Goal: Task Accomplishment & Management: Use online tool/utility

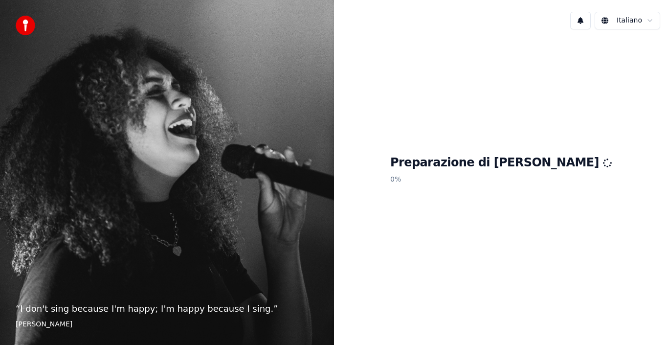
click at [261, 203] on div "“ I don't sing because I'm happy; I'm happy because I sing. ” William James" at bounding box center [167, 172] width 334 height 345
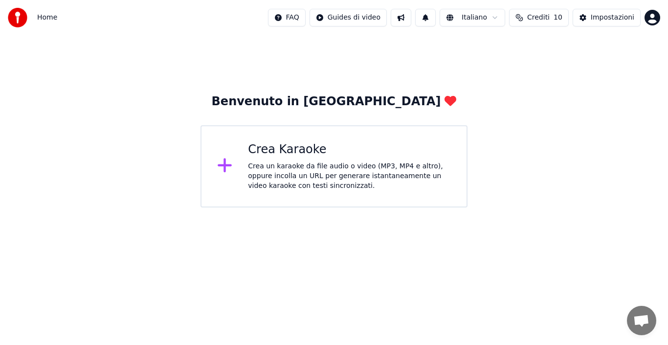
click at [257, 152] on div "Crea Karaoke" at bounding box center [349, 150] width 203 height 16
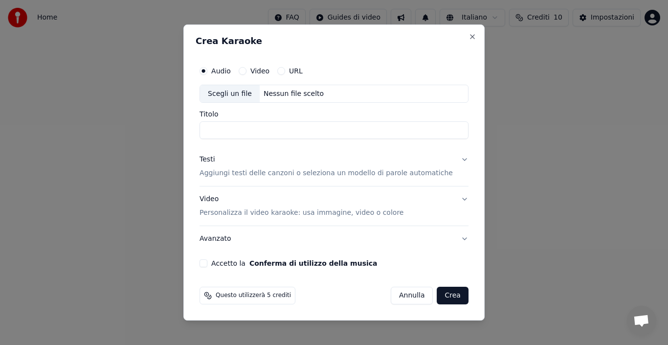
click at [247, 71] on button "Video" at bounding box center [243, 71] width 8 height 8
click at [355, 94] on div "Scegli un file Nessun file scelto" at bounding box center [334, 94] width 269 height 19
type input "**********"
click at [450, 162] on button "Testi Aggiungi testi delle canzoni o seleziona un modello di parole automatiche" at bounding box center [334, 166] width 269 height 39
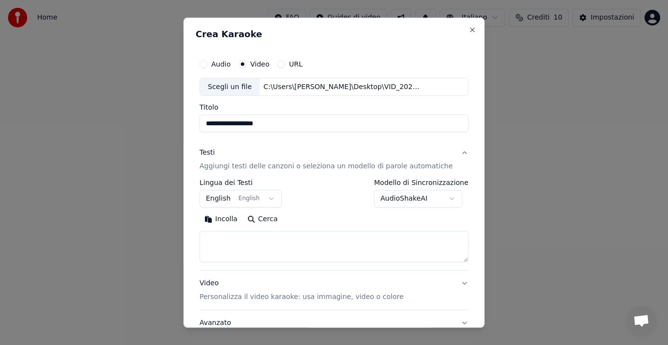
click at [274, 202] on button "English English" at bounding box center [241, 199] width 82 height 18
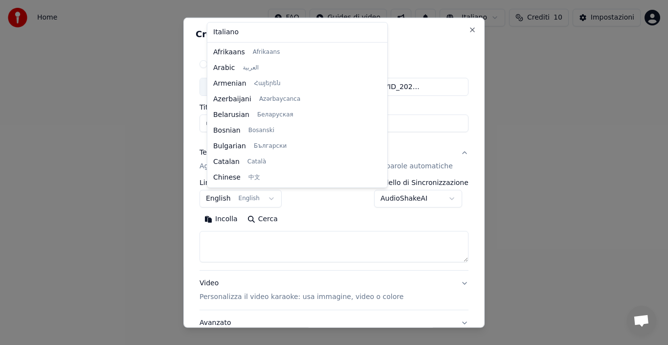
scroll to position [78, 0]
select select "**"
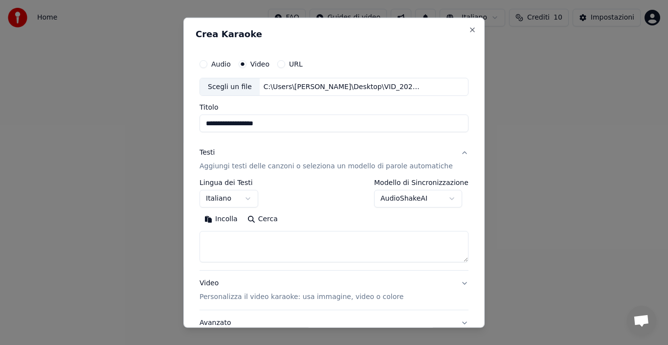
click at [444, 198] on button "AudioShakeAI" at bounding box center [418, 199] width 88 height 18
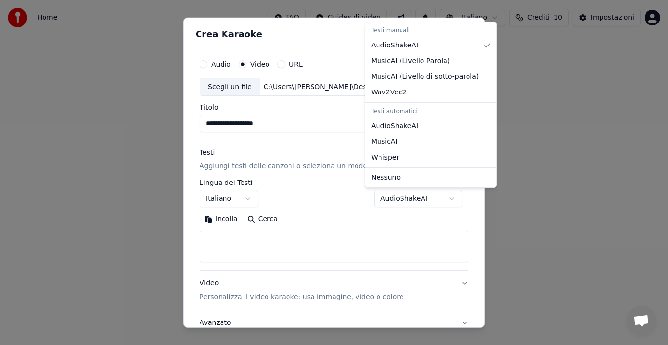
select select "**********"
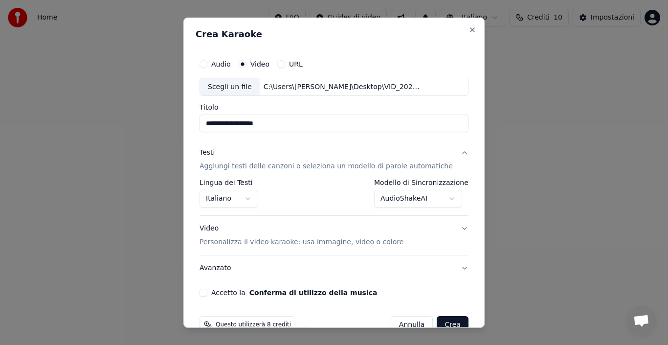
click at [450, 229] on button "Video Personalizza il video karaoke: usa immagine, video o colore" at bounding box center [334, 235] width 269 height 39
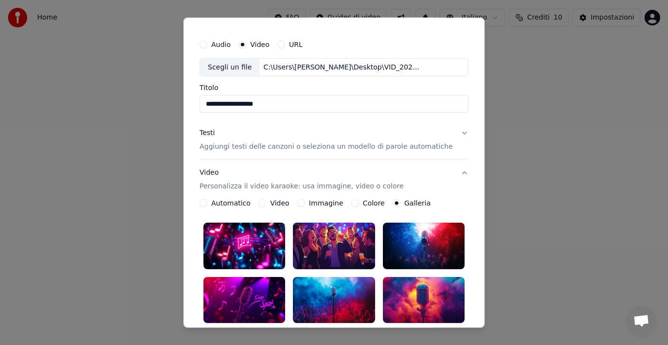
scroll to position [39, 0]
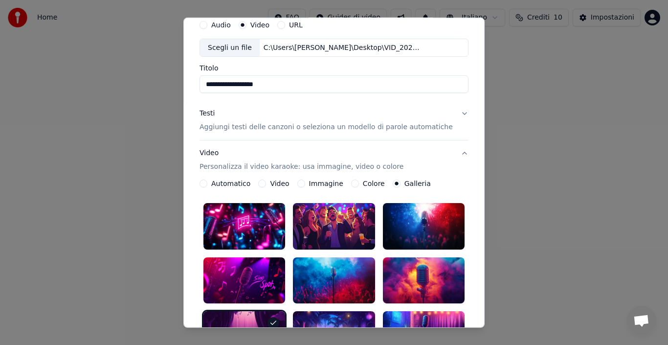
click at [234, 184] on label "Automatico" at bounding box center [230, 183] width 39 height 7
click at [207, 184] on button "Automatico" at bounding box center [204, 184] width 8 height 8
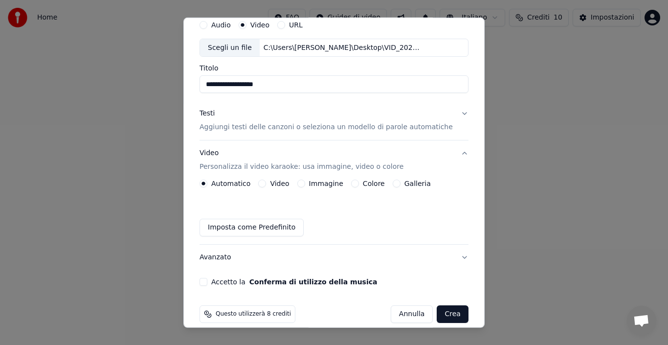
click at [274, 227] on button "Imposta come Predefinito" at bounding box center [252, 228] width 104 height 18
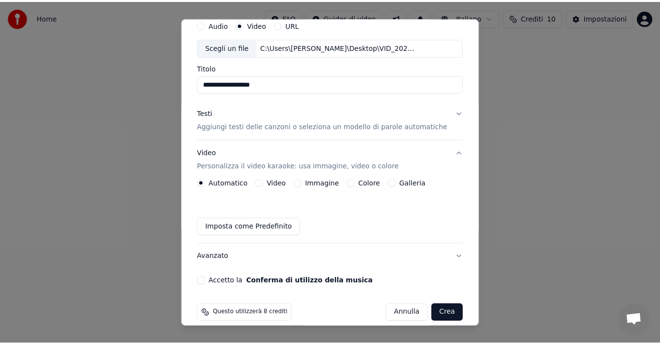
scroll to position [50, 0]
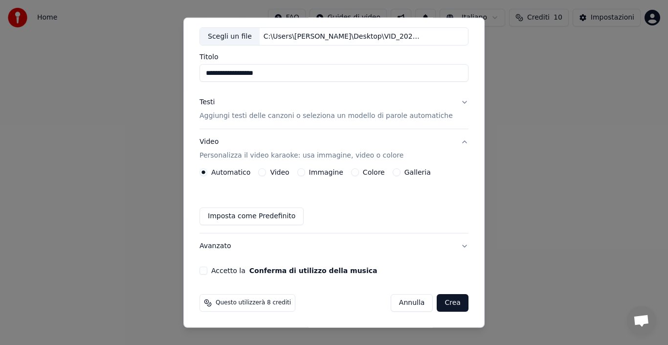
click at [207, 272] on button "Accetto la Conferma di utilizzo della musica" at bounding box center [204, 271] width 8 height 8
click at [443, 301] on button "Crea" at bounding box center [452, 303] width 31 height 18
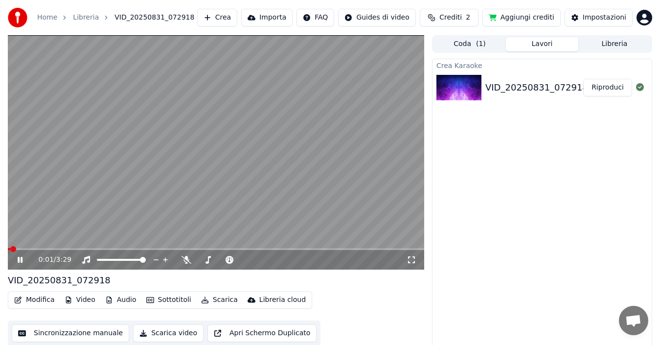
click at [186, 260] on icon at bounding box center [187, 260] width 10 height 8
click at [186, 260] on icon at bounding box center [186, 260] width 5 height 8
click at [186, 260] on icon at bounding box center [187, 260] width 10 height 8
click at [206, 260] on icon at bounding box center [208, 260] width 10 height 8
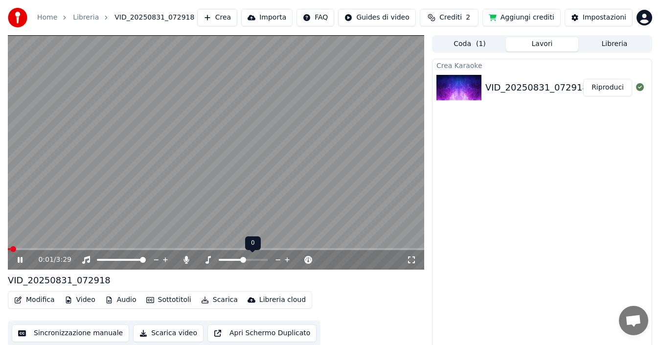
click at [222, 259] on span at bounding box center [231, 260] width 24 height 2
click at [222, 259] on span at bounding box center [221, 260] width 4 height 2
click at [223, 259] on span at bounding box center [221, 260] width 4 height 2
click at [258, 259] on span at bounding box center [243, 260] width 49 height 2
click at [158, 299] on button "Sottotitoli" at bounding box center [168, 300] width 53 height 14
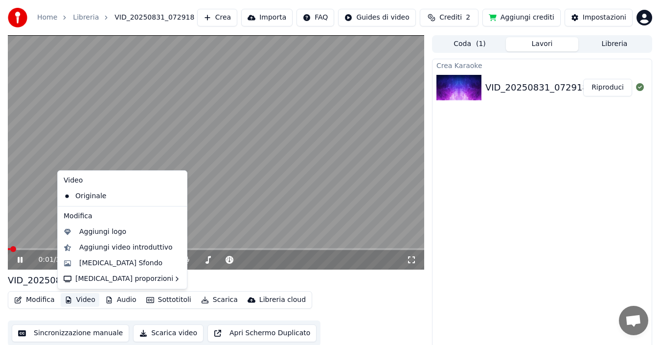
click at [613, 89] on button "Riproduci" at bounding box center [607, 88] width 49 height 18
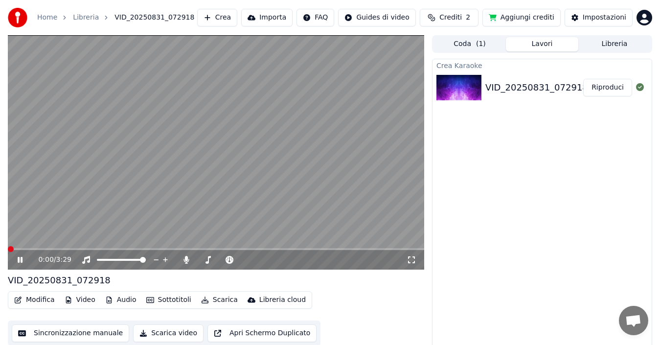
scroll to position [7, 0]
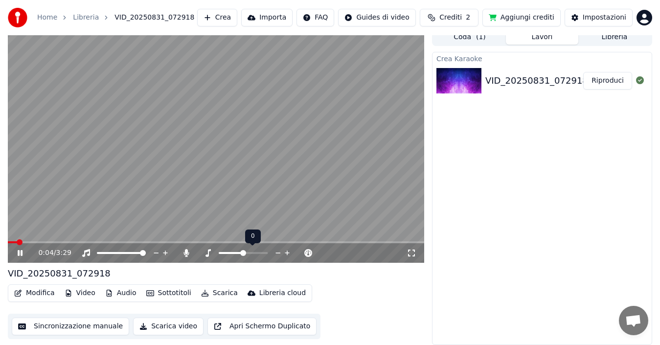
click at [243, 254] on span at bounding box center [243, 253] width 6 height 6
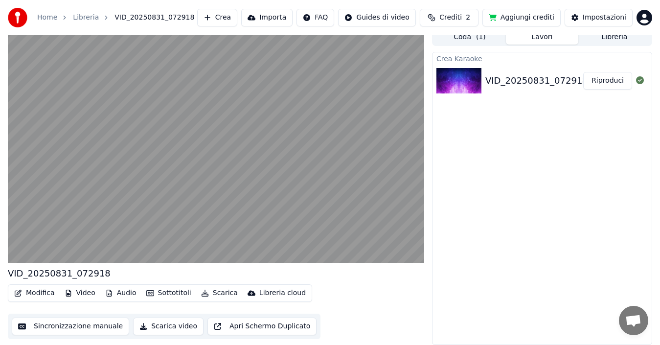
click at [216, 294] on button "Scarica" at bounding box center [219, 293] width 45 height 14
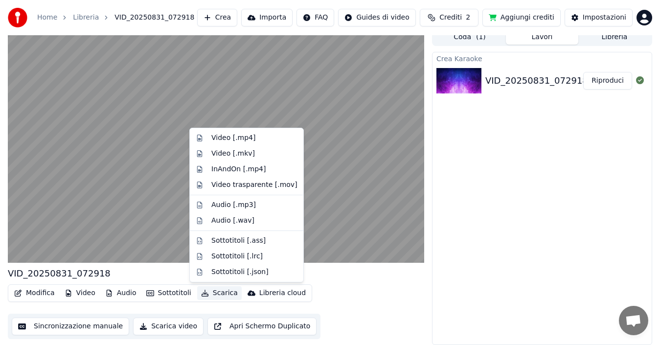
click at [414, 300] on div "Modifica Video Audio Sottotitoli Scarica Libreria cloud Sincronizzazione manual…" at bounding box center [216, 311] width 416 height 55
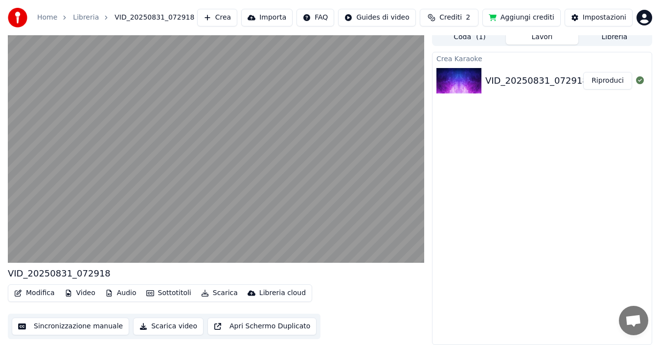
click at [166, 296] on button "Sottotitoli" at bounding box center [168, 293] width 53 height 14
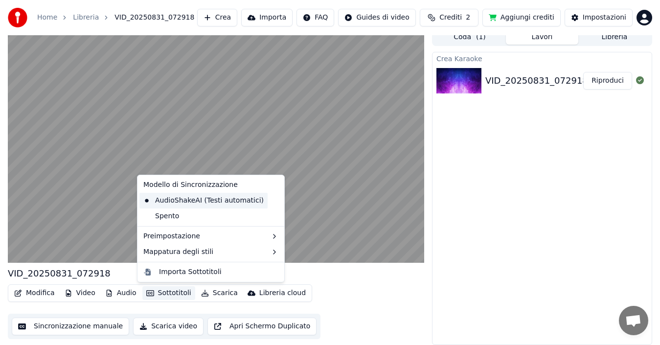
click at [205, 201] on div "AudioShakeAI (Testi automatici)" at bounding box center [203, 201] width 128 height 16
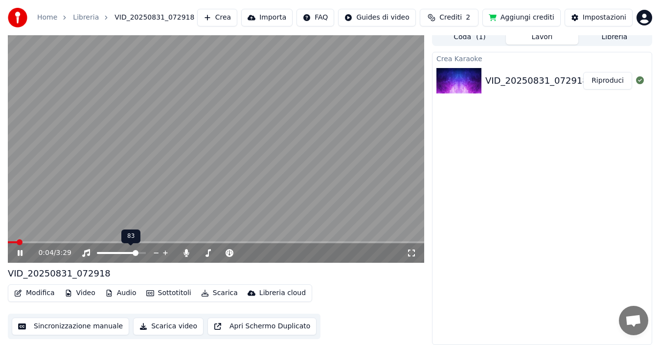
click at [133, 253] on span at bounding box center [136, 253] width 6 height 6
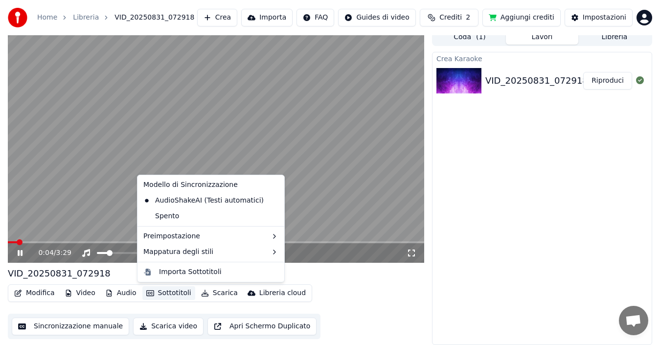
click at [163, 293] on button "Sottotitoli" at bounding box center [168, 293] width 53 height 14
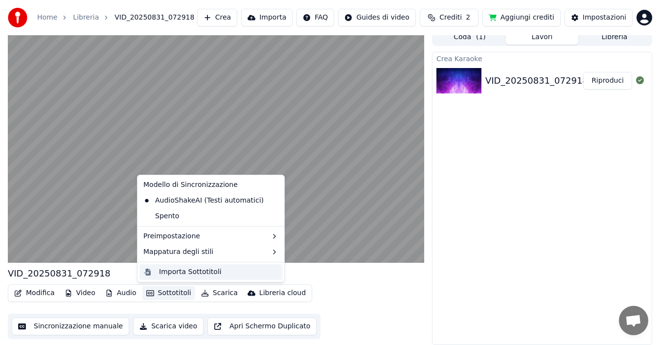
click at [168, 274] on div "Importa Sottotitoli" at bounding box center [190, 272] width 63 height 10
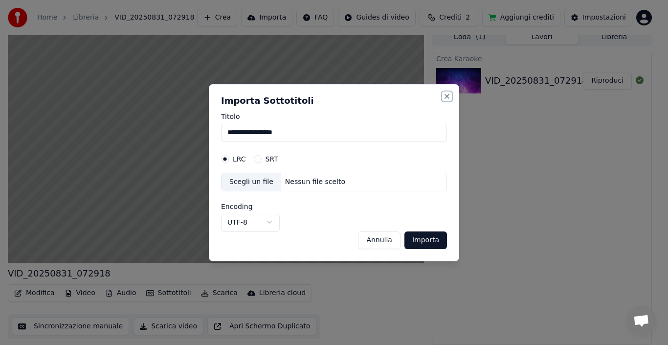
click at [449, 97] on button "Close" at bounding box center [447, 96] width 8 height 8
click at [449, 97] on div "**********" at bounding box center [334, 172] width 251 height 177
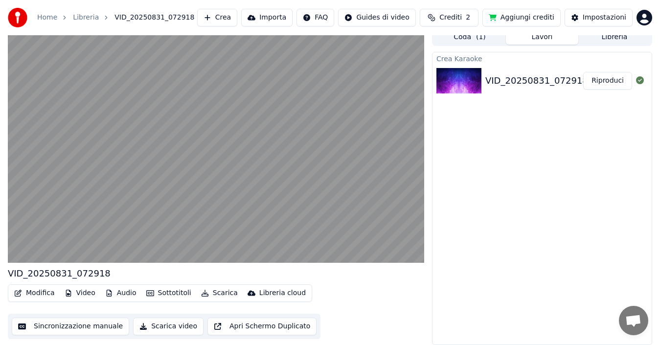
click at [156, 292] on button "Sottotitoli" at bounding box center [168, 293] width 53 height 14
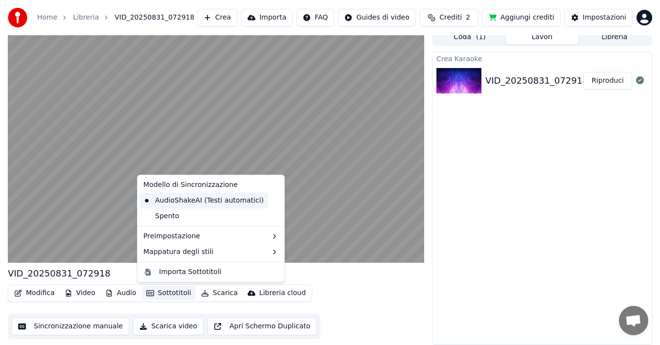
click at [214, 203] on div "AudioShakeAI (Testi automatici)" at bounding box center [203, 201] width 128 height 16
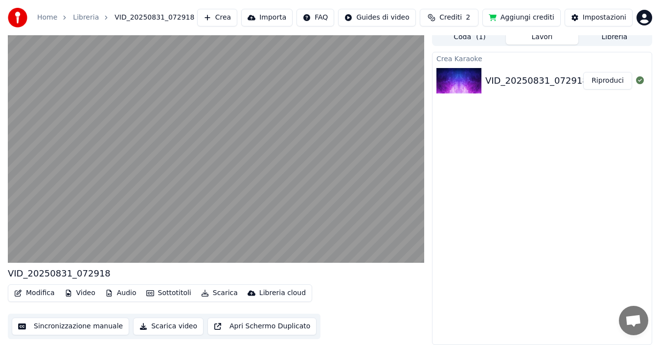
click at [162, 292] on button "Sottotitoli" at bounding box center [168, 293] width 53 height 14
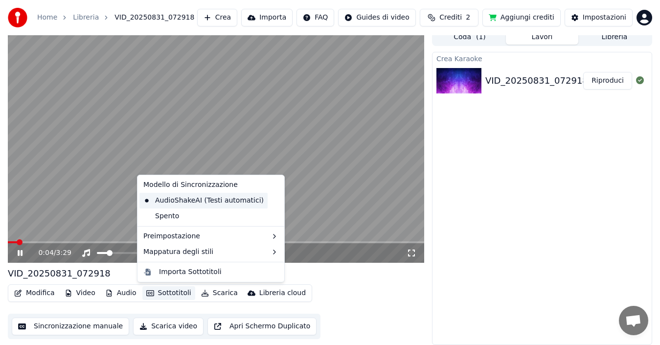
click at [206, 203] on div "AudioShakeAI (Testi automatici)" at bounding box center [203, 201] width 128 height 16
click at [206, 203] on video at bounding box center [216, 145] width 416 height 234
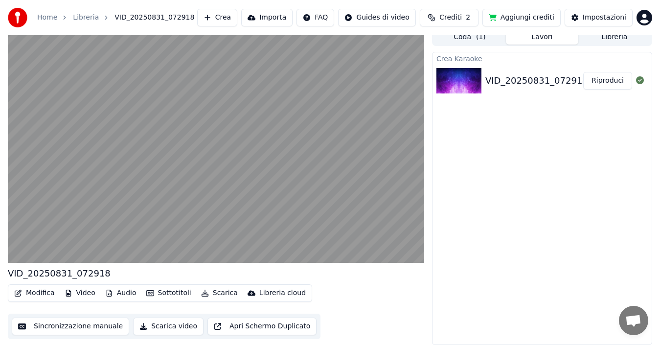
click at [165, 295] on button "Sottotitoli" at bounding box center [168, 293] width 53 height 14
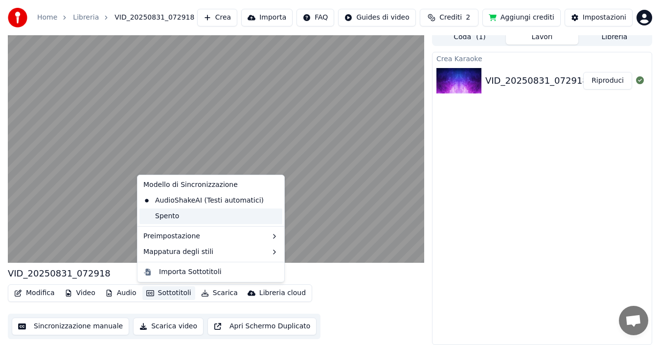
click at [161, 217] on div "Spento" at bounding box center [210, 216] width 143 height 16
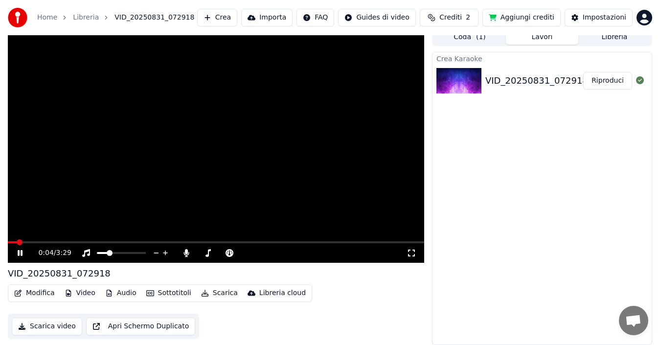
click at [166, 292] on button "Sottotitoli" at bounding box center [168, 293] width 53 height 14
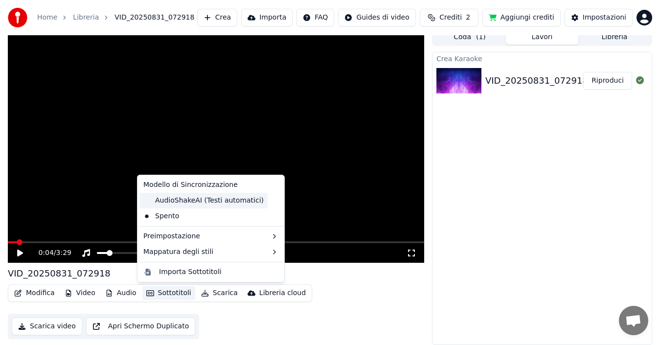
click at [172, 203] on div "AudioShakeAI (Testi automatici)" at bounding box center [203, 201] width 128 height 16
click at [172, 203] on video at bounding box center [216, 145] width 416 height 234
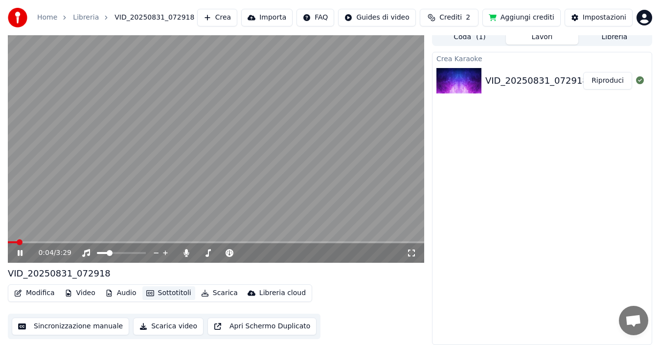
scroll to position [2, 0]
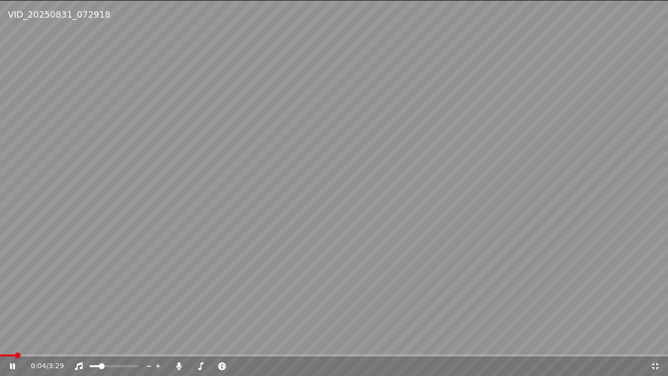
click at [29, 249] on video at bounding box center [334, 188] width 668 height 376
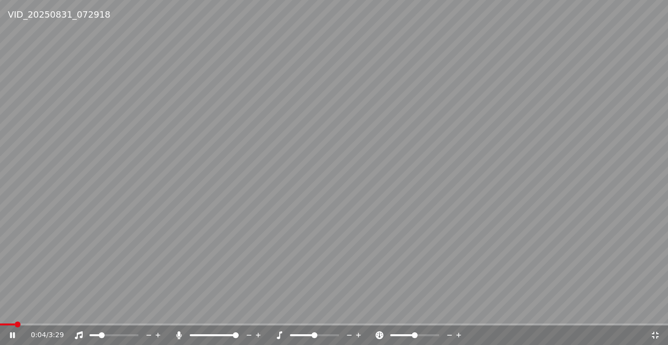
click at [94, 239] on video at bounding box center [334, 172] width 668 height 345
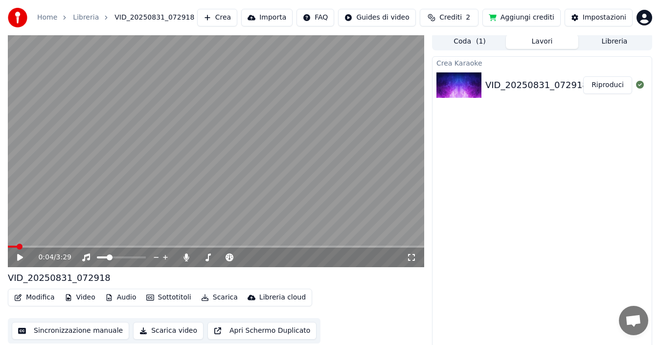
click at [20, 258] on icon at bounding box center [20, 257] width 6 height 7
click at [20, 258] on icon at bounding box center [20, 257] width 5 height 6
click at [17, 257] on icon at bounding box center [27, 257] width 23 height 8
click at [18, 260] on icon at bounding box center [27, 257] width 23 height 8
click at [18, 248] on span at bounding box center [13, 247] width 10 height 2
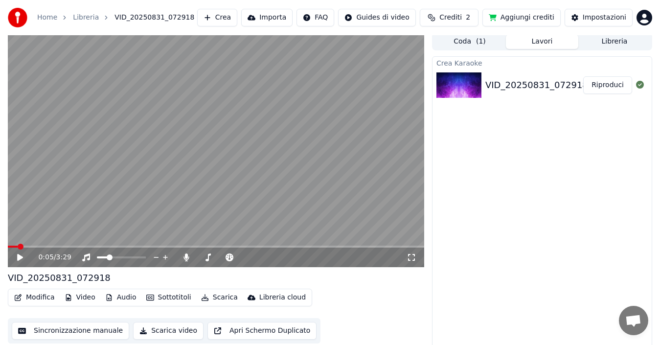
click at [18, 247] on span at bounding box center [21, 247] width 6 height 6
click at [17, 258] on icon at bounding box center [27, 257] width 23 height 8
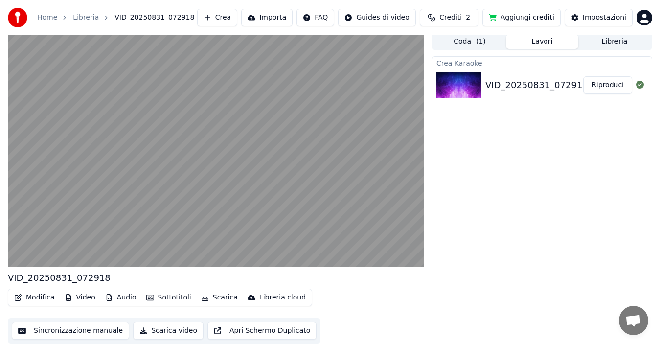
click at [117, 298] on button "Audio" at bounding box center [120, 298] width 39 height 14
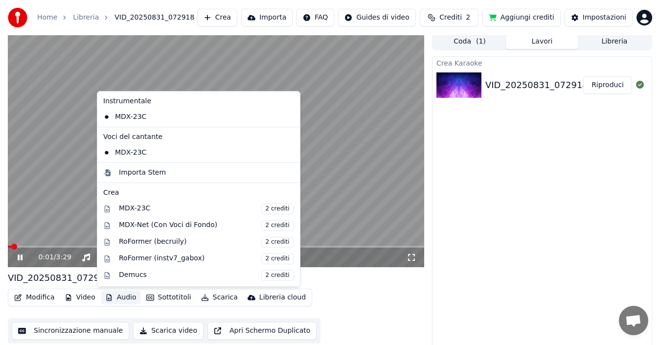
click at [50, 219] on video at bounding box center [216, 150] width 416 height 234
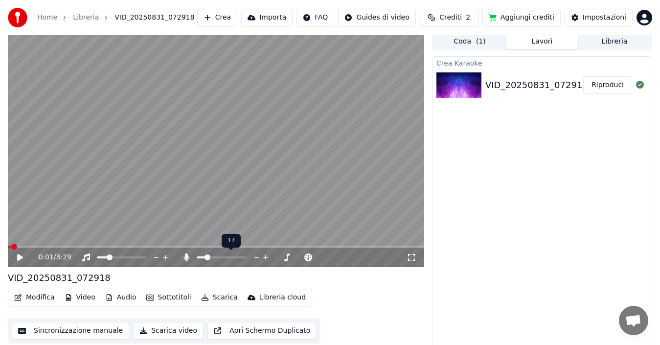
click at [197, 256] on span at bounding box center [201, 257] width 8 height 2
click at [197, 254] on div at bounding box center [230, 258] width 79 height 10
click at [14, 257] on div "0:01 / 3:29" at bounding box center [216, 258] width 409 height 10
click at [18, 258] on icon at bounding box center [20, 257] width 6 height 7
click at [22, 257] on icon at bounding box center [20, 257] width 5 height 6
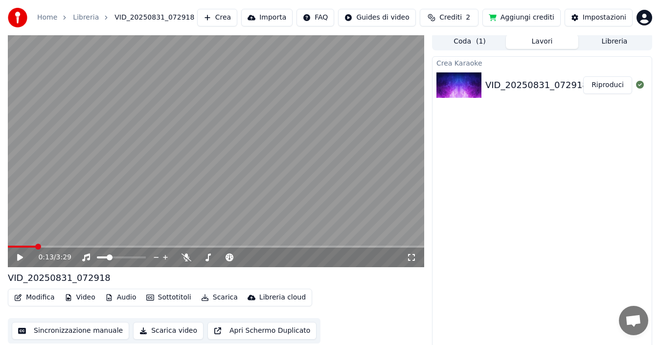
scroll to position [7, 0]
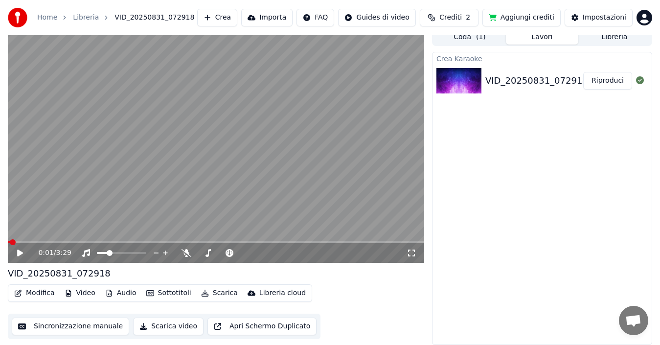
click at [10, 242] on span at bounding box center [9, 242] width 2 height 2
click at [21, 255] on icon at bounding box center [27, 253] width 23 height 8
click at [115, 252] on span at bounding box center [121, 253] width 49 height 2
click at [186, 256] on icon at bounding box center [187, 253] width 10 height 8
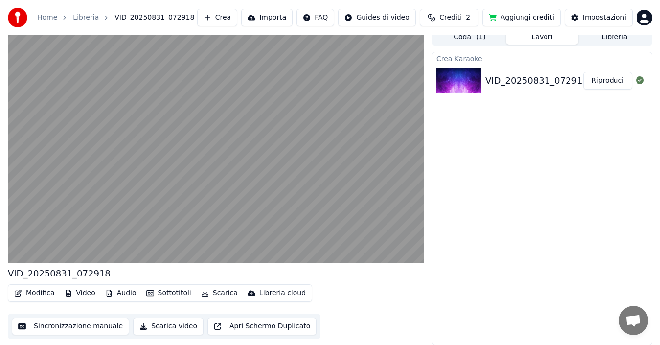
click at [167, 294] on button "Sottotitoli" at bounding box center [168, 293] width 53 height 14
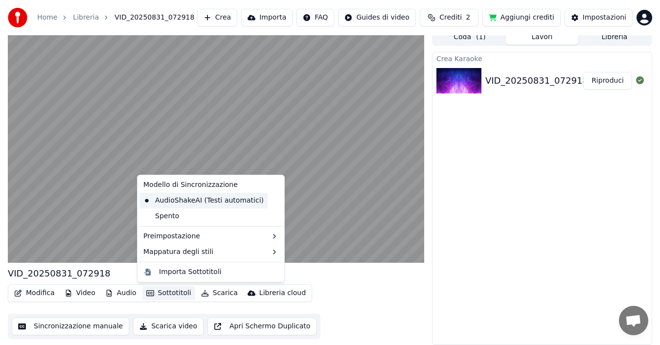
click at [169, 201] on div "AudioShakeAI (Testi automatici)" at bounding box center [203, 201] width 128 height 16
click at [169, 201] on video at bounding box center [216, 145] width 416 height 234
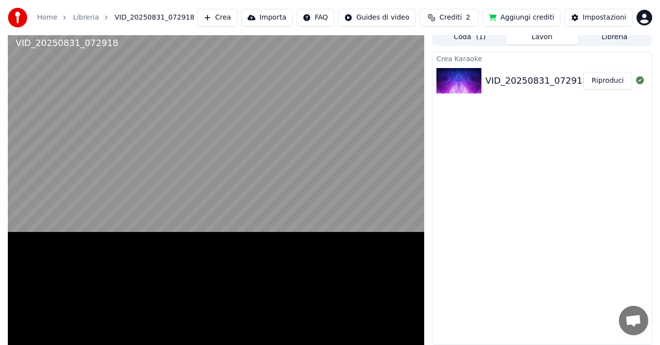
scroll to position [2, 0]
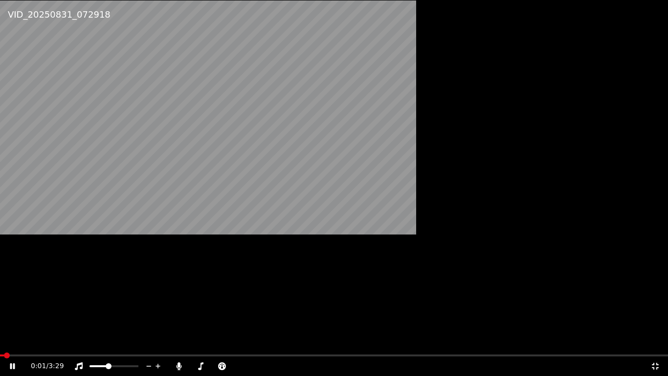
click at [145, 335] on video at bounding box center [334, 188] width 668 height 376
click at [145, 324] on video at bounding box center [334, 188] width 668 height 376
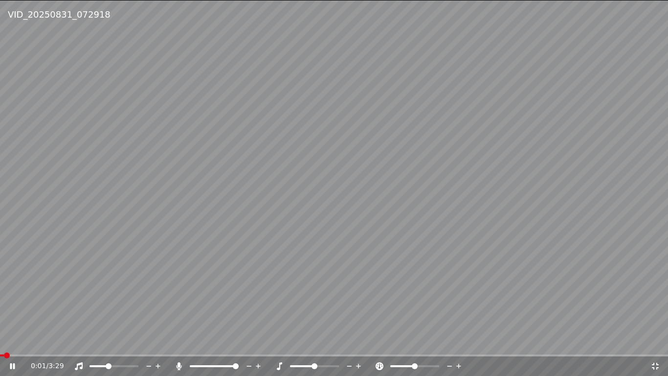
click at [159, 261] on video at bounding box center [334, 188] width 668 height 376
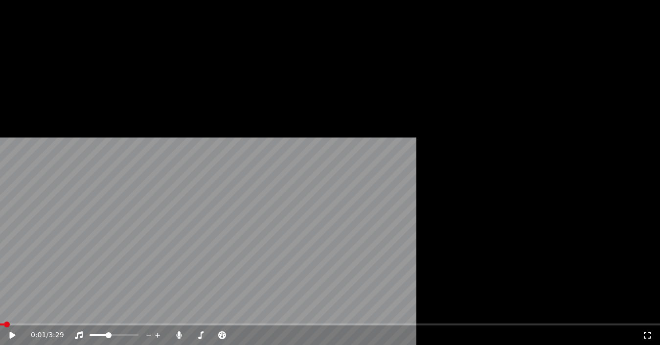
click at [162, 70] on button "Sottotitoli" at bounding box center [168, 63] width 53 height 14
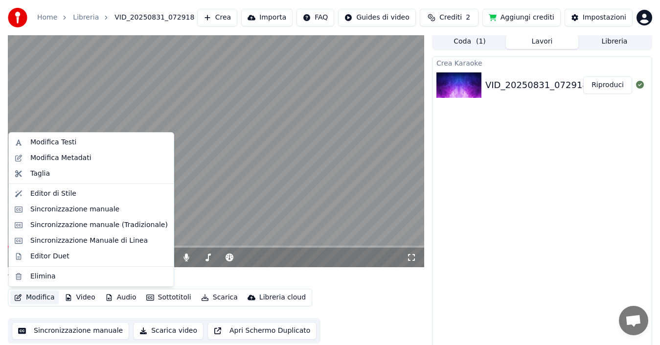
click at [295, 233] on video at bounding box center [216, 150] width 416 height 234
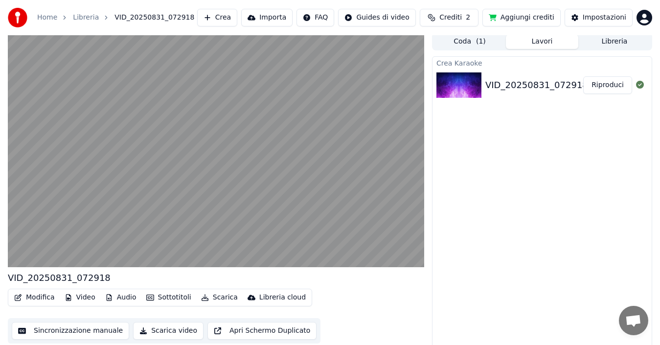
click at [214, 299] on button "Scarica" at bounding box center [219, 298] width 45 height 14
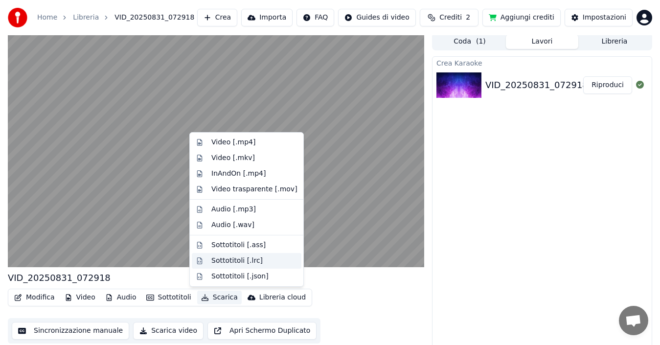
click at [223, 262] on div "Sottotitoli [.lrc]" at bounding box center [236, 261] width 51 height 10
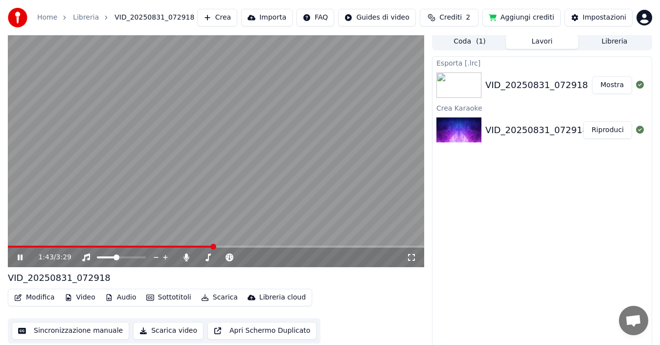
click at [603, 138] on button "Riproduci" at bounding box center [607, 130] width 49 height 18
click at [608, 90] on button "Mostra" at bounding box center [612, 85] width 40 height 18
click at [458, 87] on img at bounding box center [459, 84] width 45 height 25
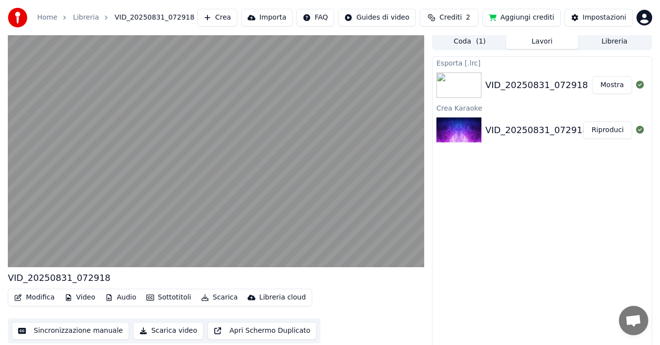
click at [607, 91] on button "Mostra" at bounding box center [612, 85] width 40 height 18
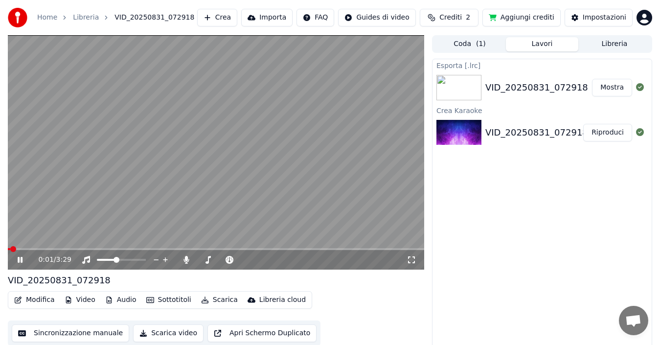
click at [19, 261] on icon at bounding box center [20, 260] width 5 height 6
click at [455, 69] on div "Esporta [.lrc]" at bounding box center [542, 65] width 219 height 12
click at [452, 67] on div "Esporta [.lrc]" at bounding box center [542, 65] width 219 height 12
click at [468, 68] on div "Esporta [.lrc]" at bounding box center [542, 65] width 219 height 12
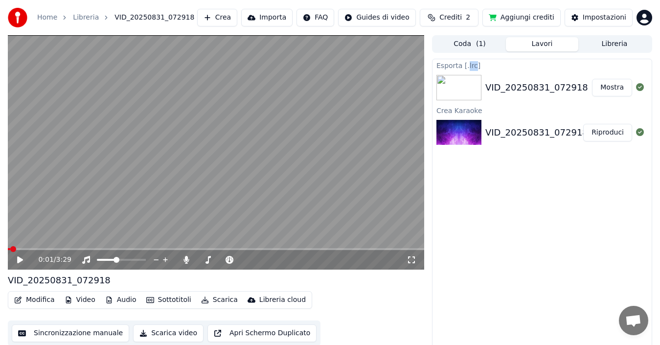
click at [468, 68] on div "Esporta [.lrc]" at bounding box center [542, 65] width 219 height 12
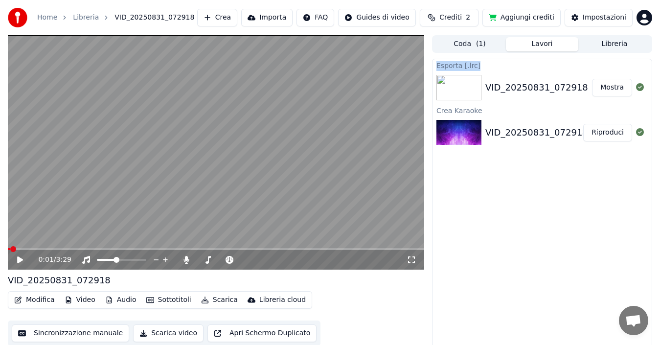
click at [468, 68] on div "Esporta [.lrc]" at bounding box center [542, 65] width 219 height 12
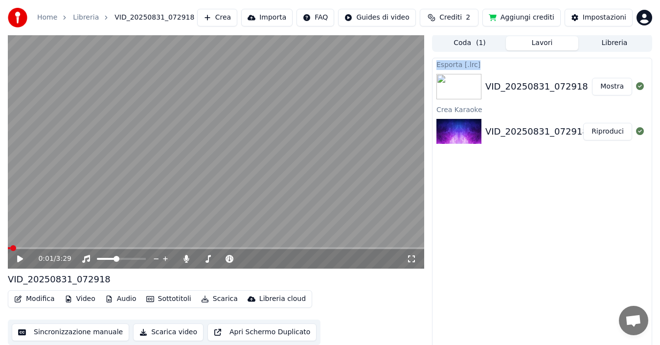
scroll to position [7, 0]
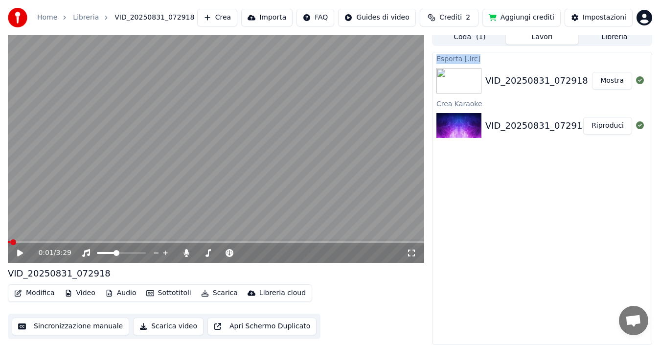
click at [213, 294] on button "Scarica" at bounding box center [219, 293] width 45 height 14
click at [614, 81] on button "Mostra" at bounding box center [612, 81] width 40 height 18
click at [446, 58] on div "Esporta [.lrc]" at bounding box center [542, 58] width 219 height 12
click at [614, 83] on button "Mostra" at bounding box center [612, 81] width 40 height 18
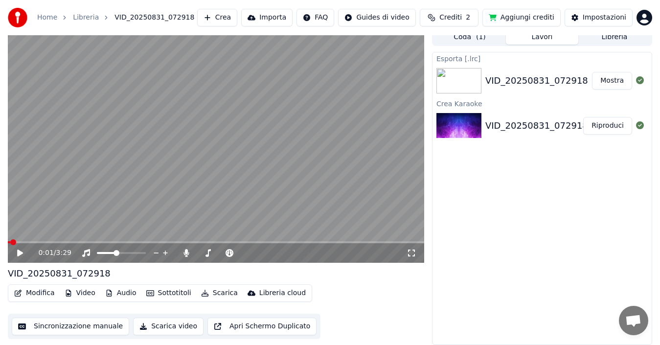
drag, startPoint x: 517, startPoint y: 313, endPoint x: 475, endPoint y: 148, distance: 170.2
click at [517, 313] on div "Esporta [.lrc] VID_20250831_072918 Mostra Crea Karaoke VID_20250831_072918 Ripr…" at bounding box center [542, 198] width 220 height 293
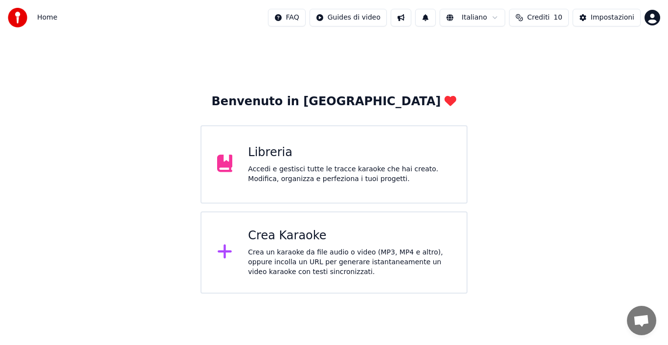
click at [272, 158] on div "Libreria" at bounding box center [349, 153] width 203 height 16
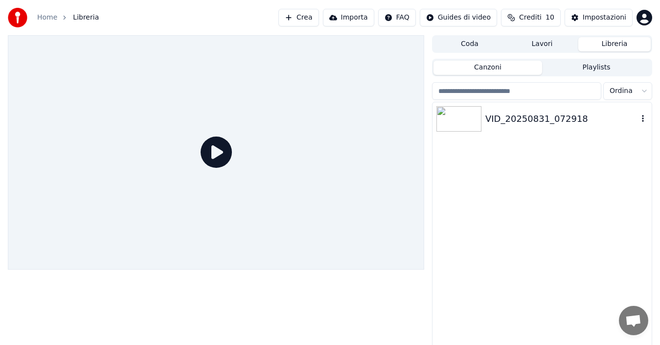
click at [643, 123] on body "Home Libreria Crea Importa FAQ Guides di video Crediti 10 Impostazioni Coda Lav…" at bounding box center [330, 172] width 660 height 345
click at [340, 16] on button "Importa" at bounding box center [348, 18] width 51 height 18
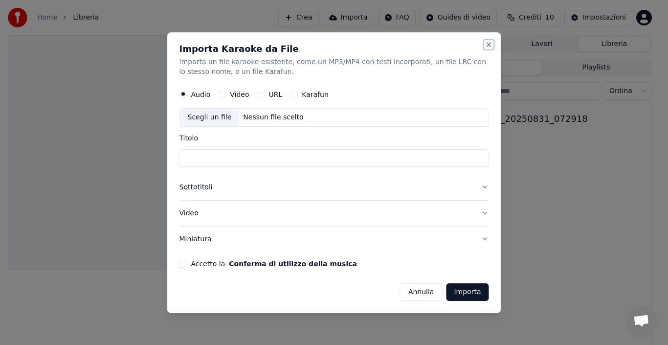
click at [489, 47] on button "Close" at bounding box center [489, 45] width 8 height 8
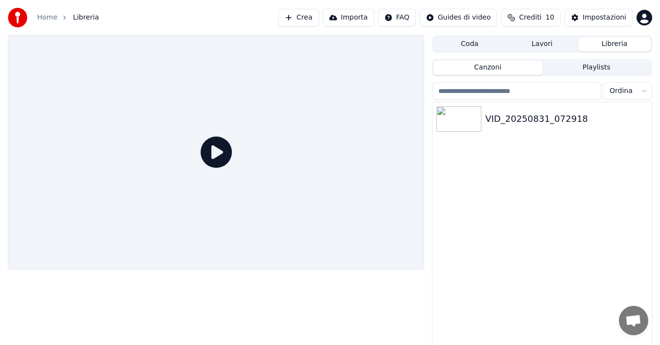
click at [219, 160] on icon at bounding box center [216, 152] width 31 height 31
click at [607, 48] on button "Libreria" at bounding box center [614, 44] width 72 height 14
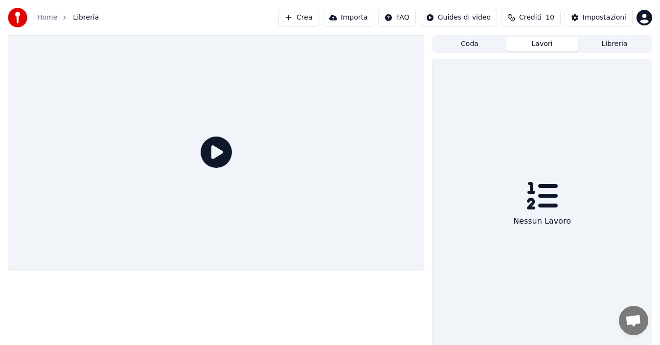
click at [528, 47] on button "Lavori" at bounding box center [542, 44] width 72 height 14
click at [473, 43] on button "Coda" at bounding box center [470, 44] width 72 height 14
click at [627, 42] on button "Libreria" at bounding box center [614, 44] width 72 height 14
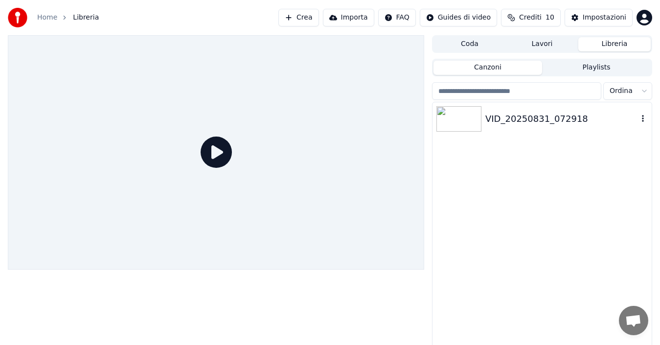
click at [524, 120] on div "VID_20250831_072918" at bounding box center [561, 119] width 153 height 14
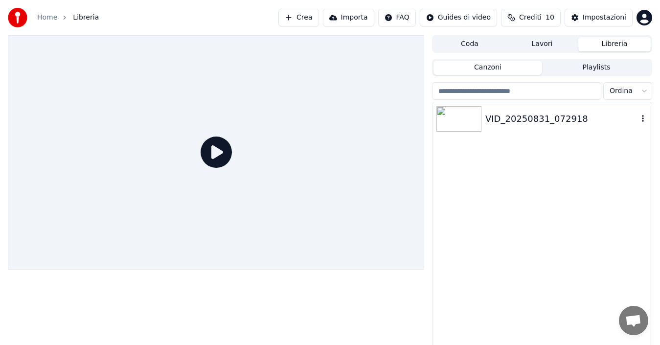
click at [524, 120] on div "VID_20250831_072918" at bounding box center [561, 119] width 153 height 14
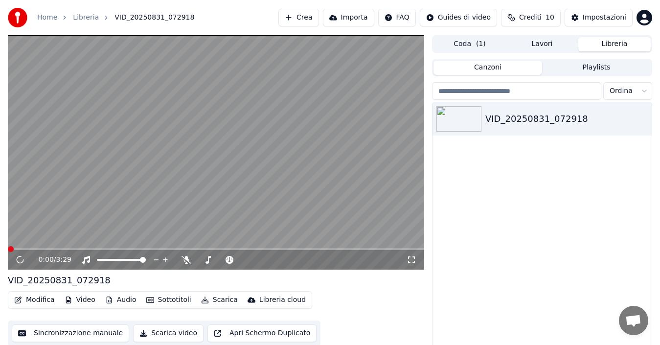
click at [61, 229] on video at bounding box center [216, 152] width 416 height 234
click at [21, 259] on icon at bounding box center [20, 260] width 5 height 6
click at [81, 301] on button "Video" at bounding box center [80, 300] width 39 height 14
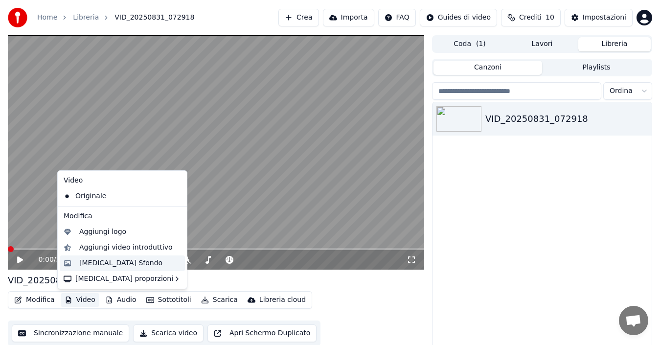
click at [92, 264] on div "[MEDICAL_DATA] Sfondo" at bounding box center [120, 263] width 83 height 10
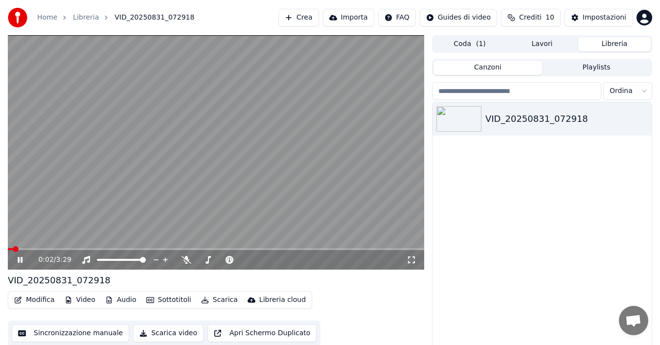
click at [20, 262] on icon at bounding box center [27, 260] width 23 height 8
click at [206, 302] on button "Scarica" at bounding box center [219, 300] width 45 height 14
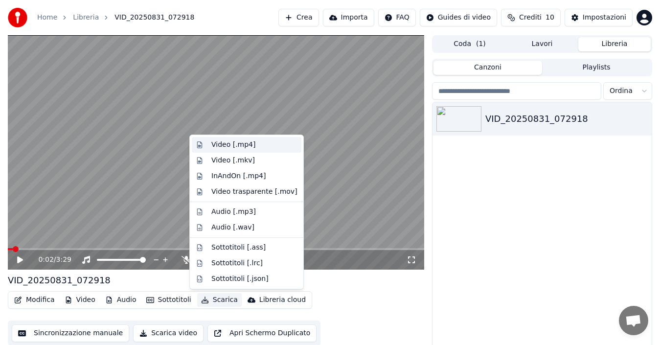
click at [222, 147] on div "Video [.mp4]" at bounding box center [233, 145] width 44 height 10
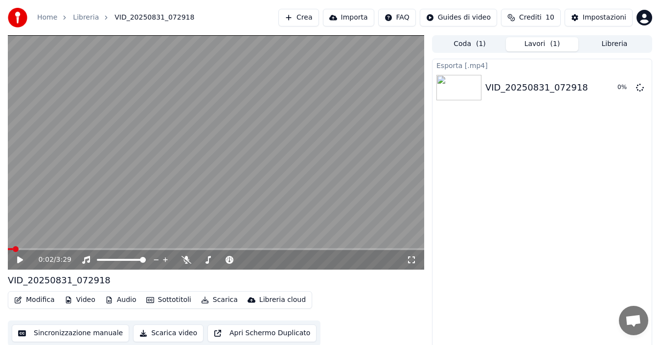
click at [262, 331] on button "Apri Schermo Duplicato" at bounding box center [261, 333] width 109 height 18
click at [23, 261] on icon at bounding box center [20, 260] width 5 height 6
click at [202, 298] on icon "button" at bounding box center [205, 300] width 8 height 7
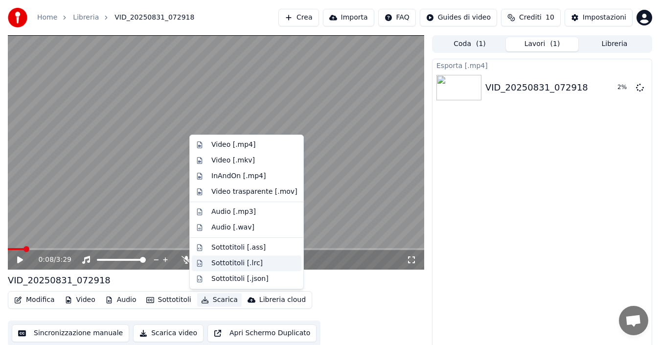
click at [225, 265] on div "Sottotitoli [.lrc]" at bounding box center [236, 263] width 51 height 10
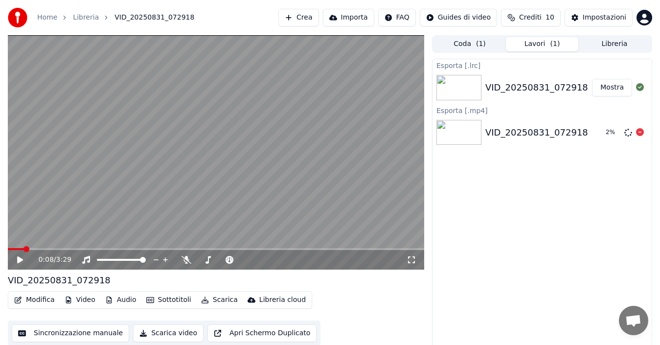
click at [635, 133] on div "2 %" at bounding box center [623, 133] width 42 height 12
click at [609, 91] on button "Mostra" at bounding box center [612, 88] width 40 height 18
click at [640, 117] on div "[PERSON_NAME]" at bounding box center [641, 117] width 34 height 14
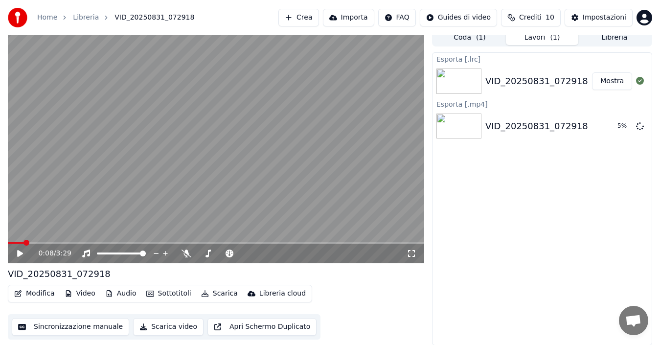
scroll to position [7, 0]
click at [161, 327] on button "Scarica video" at bounding box center [168, 327] width 70 height 18
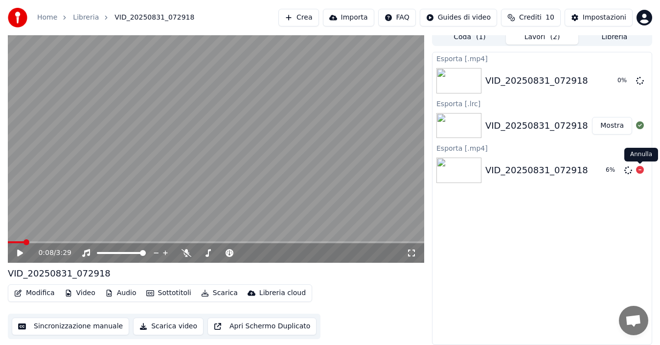
click at [637, 169] on icon at bounding box center [640, 170] width 8 height 8
click at [637, 79] on icon at bounding box center [640, 80] width 8 height 8
click at [147, 295] on icon "button" at bounding box center [150, 293] width 8 height 7
click at [290, 231] on video at bounding box center [216, 145] width 416 height 234
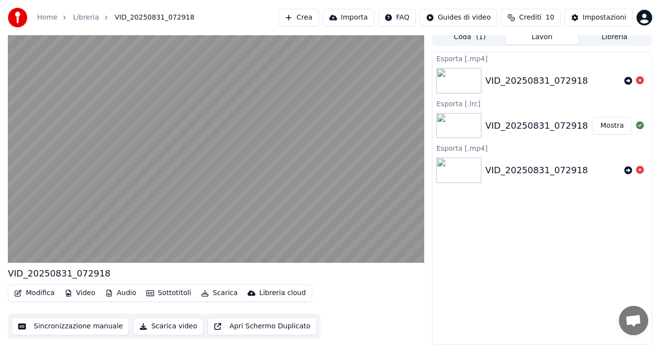
click at [230, 294] on button "Scarica" at bounding box center [219, 293] width 45 height 14
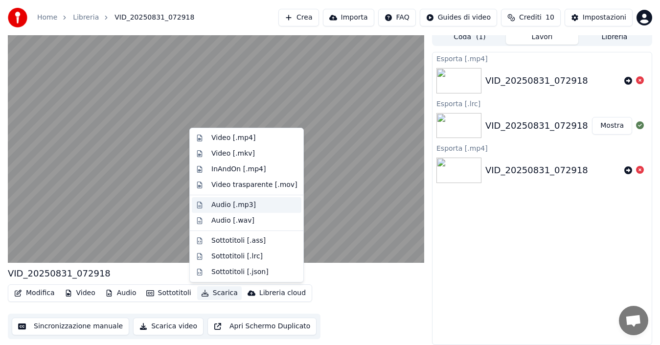
click at [226, 205] on div "Audio [.mp3]" at bounding box center [233, 205] width 45 height 10
click at [226, 205] on video at bounding box center [216, 145] width 416 height 234
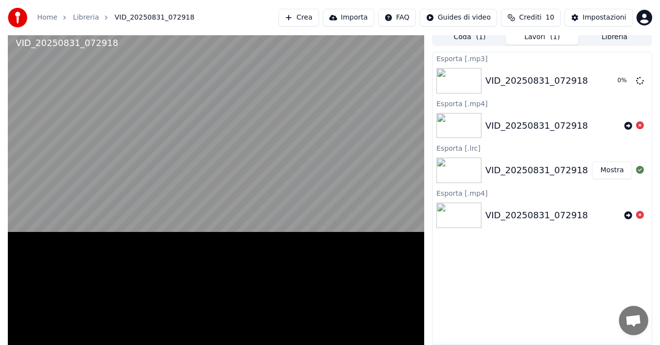
scroll to position [2, 0]
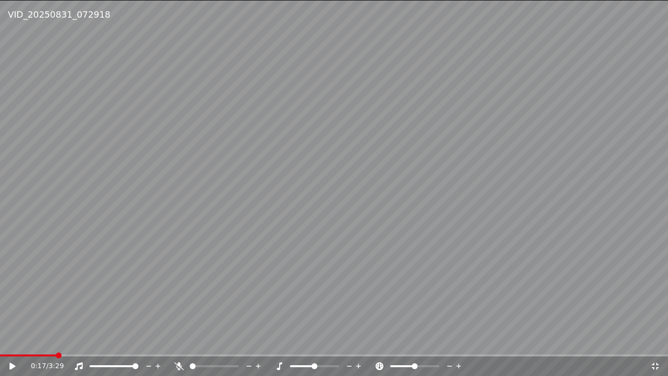
click at [244, 184] on video at bounding box center [334, 188] width 668 height 376
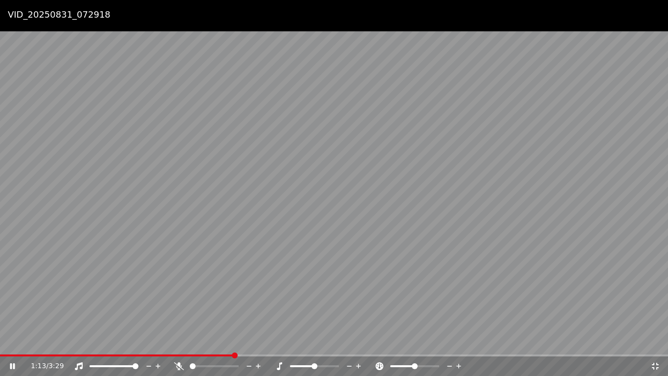
click at [244, 172] on video at bounding box center [334, 188] width 668 height 376
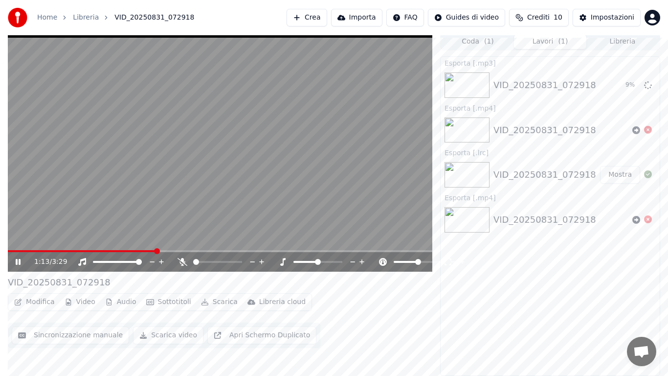
click at [244, 172] on video at bounding box center [220, 152] width 425 height 239
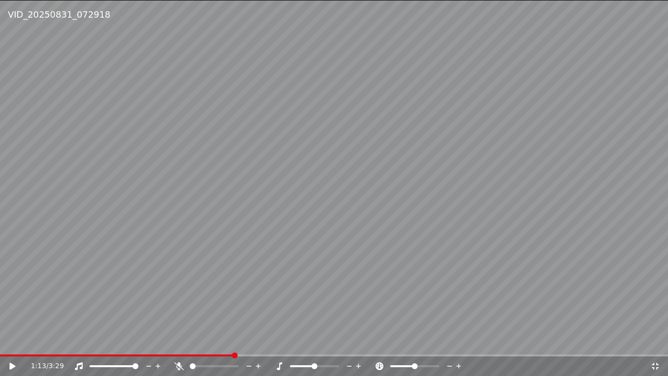
click at [202, 197] on video at bounding box center [334, 188] width 668 height 376
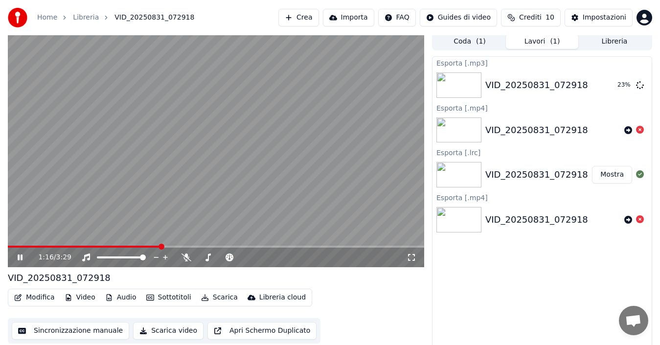
click at [185, 254] on icon at bounding box center [187, 257] width 10 height 8
click at [16, 260] on icon at bounding box center [27, 257] width 23 height 8
click at [610, 89] on button "Mostra" at bounding box center [612, 85] width 40 height 18
click at [209, 300] on button "Scarica" at bounding box center [219, 298] width 45 height 14
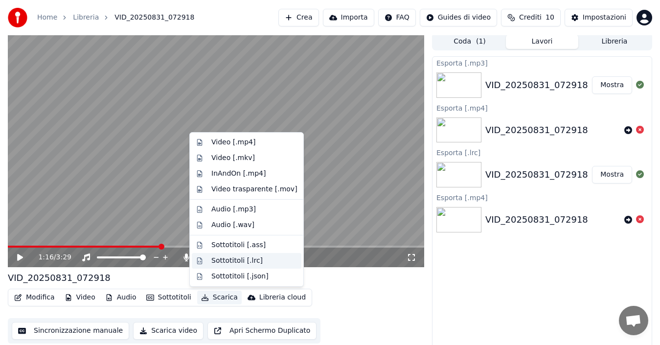
click at [224, 259] on div "Sottotitoli [.lrc]" at bounding box center [236, 261] width 51 height 10
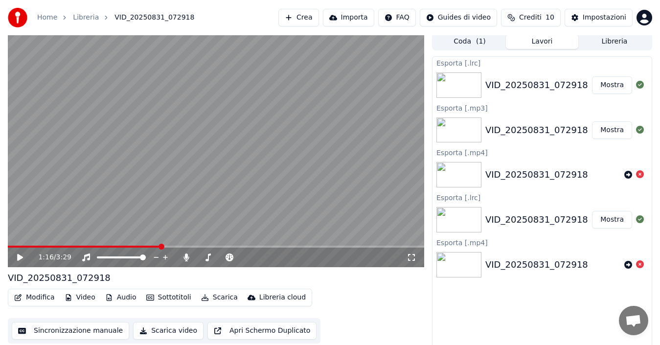
click at [218, 300] on button "Scarica" at bounding box center [219, 298] width 45 height 14
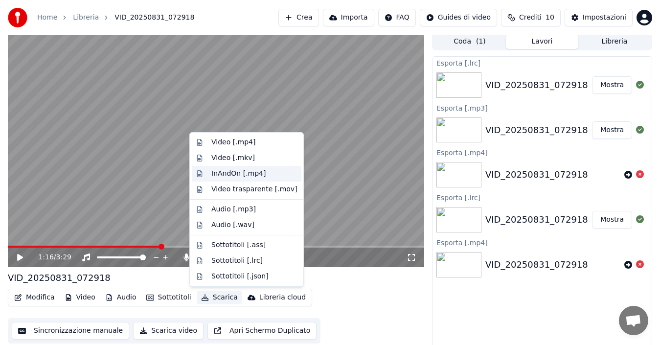
click at [237, 175] on div "InAndOn [.mp4]" at bounding box center [238, 174] width 55 height 10
click at [238, 175] on video at bounding box center [216, 150] width 416 height 234
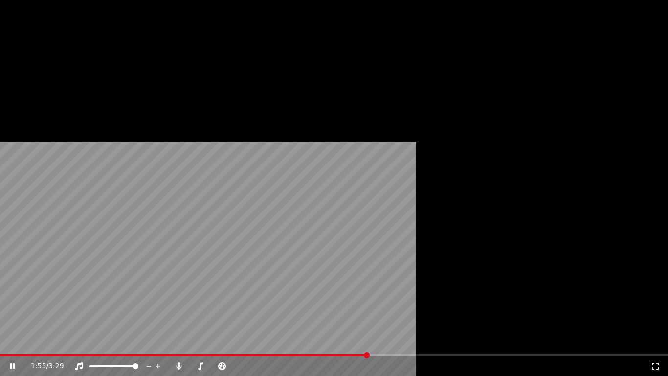
click at [262, 229] on video at bounding box center [334, 188] width 668 height 376
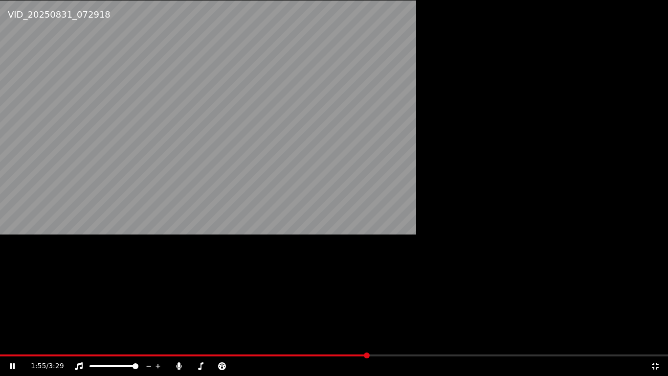
click at [262, 229] on video at bounding box center [334, 188] width 668 height 376
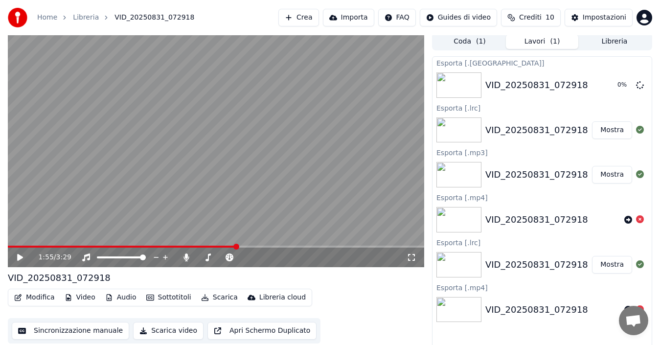
click at [18, 257] on icon at bounding box center [20, 257] width 6 height 7
click at [545, 227] on div "VID_20250831_072918" at bounding box center [542, 219] width 219 height 33
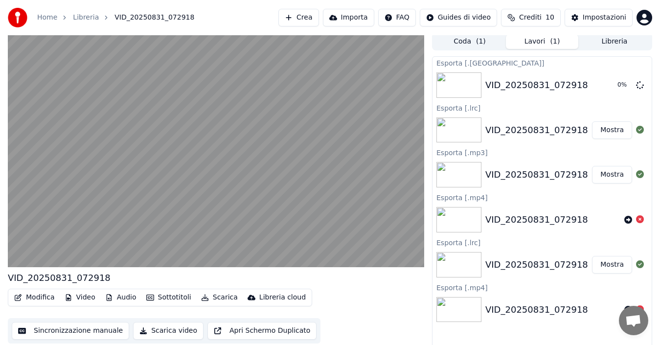
scroll to position [7, 0]
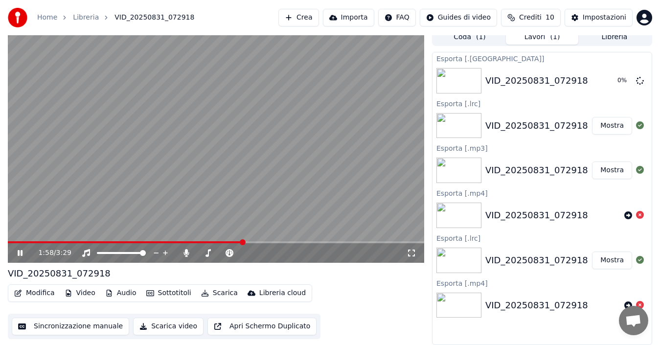
click at [15, 255] on div "1:58 / 3:29" at bounding box center [216, 253] width 409 height 10
click at [239, 238] on video at bounding box center [216, 145] width 416 height 234
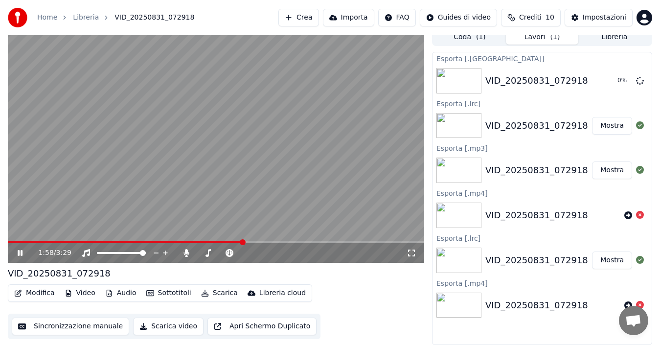
click at [239, 238] on video at bounding box center [216, 145] width 416 height 234
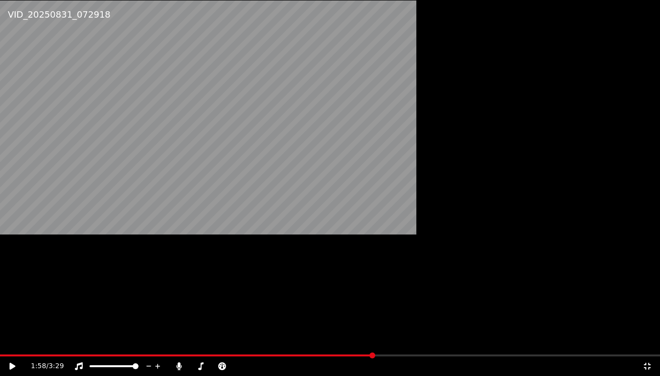
click at [380, 182] on video at bounding box center [330, 188] width 660 height 376
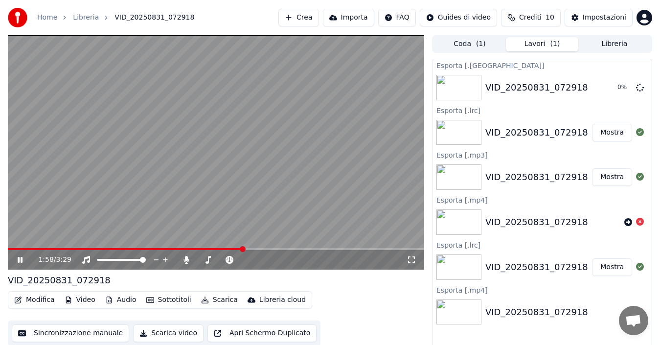
click at [602, 62] on div "Esporta [.[GEOGRAPHIC_DATA]]" at bounding box center [542, 65] width 219 height 12
click at [18, 256] on icon at bounding box center [27, 260] width 23 height 8
click at [18, 261] on icon at bounding box center [20, 259] width 6 height 7
click at [18, 261] on icon at bounding box center [20, 260] width 5 height 6
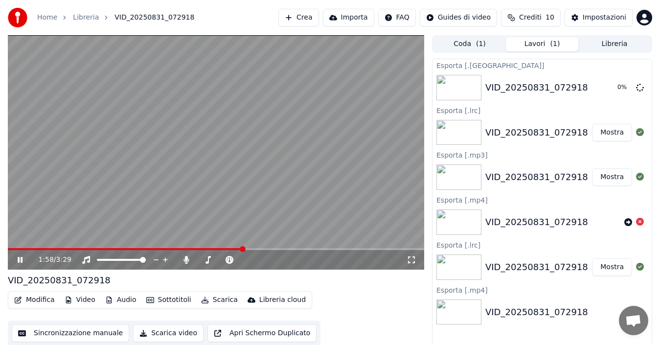
click at [18, 261] on icon at bounding box center [20, 260] width 5 height 6
click at [18, 261] on icon at bounding box center [20, 259] width 6 height 7
click at [78, 298] on button "Video" at bounding box center [80, 300] width 39 height 14
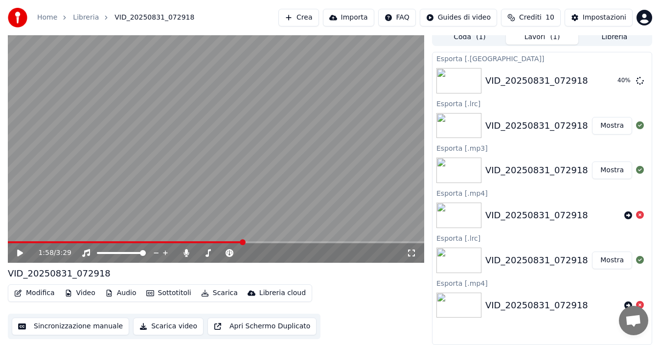
click at [474, 304] on img at bounding box center [459, 305] width 45 height 25
click at [460, 284] on div "Esporta [.mp4]" at bounding box center [542, 283] width 219 height 12
click at [511, 305] on div "VID_20250831_072918" at bounding box center [536, 306] width 103 height 14
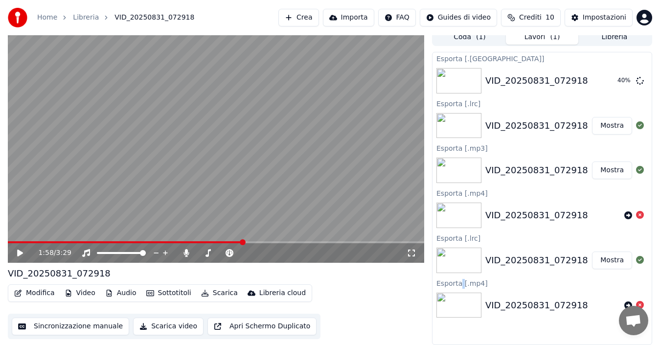
click at [511, 305] on div "VID_20250831_072918" at bounding box center [536, 306] width 103 height 14
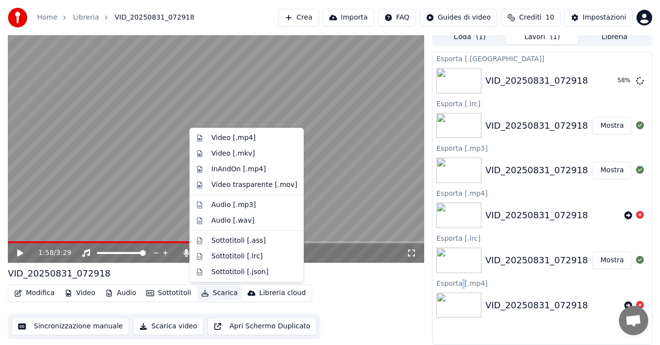
click at [216, 290] on button "Scarica" at bounding box center [219, 293] width 45 height 14
click at [373, 315] on div "Modifica Video Audio Sottotitoli Scarica Libreria cloud Sincronizzazione manual…" at bounding box center [216, 311] width 416 height 55
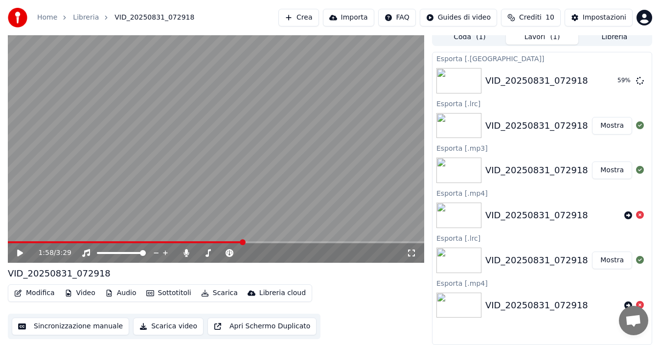
click at [241, 331] on button "Apri Schermo Duplicato" at bounding box center [261, 327] width 109 height 18
click at [185, 253] on icon at bounding box center [186, 253] width 5 height 8
click at [123, 295] on button "Audio" at bounding box center [120, 293] width 39 height 14
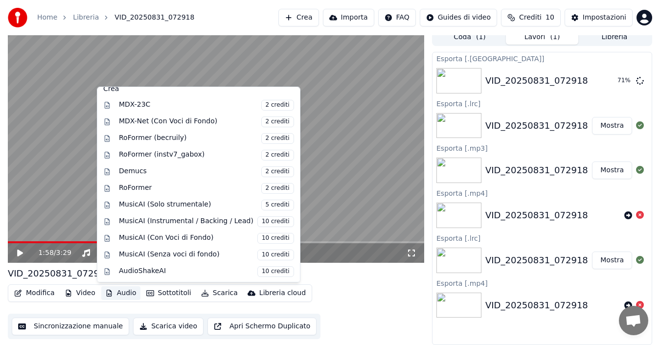
scroll to position [0, 0]
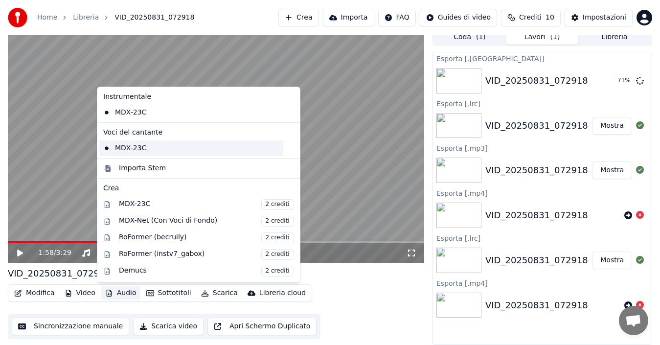
click at [107, 149] on div "MDX-23C" at bounding box center [191, 148] width 184 height 16
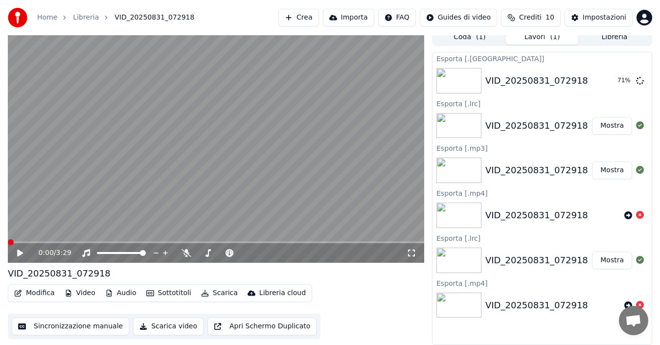
click at [21, 252] on icon at bounding box center [20, 253] width 6 height 7
click at [90, 174] on video at bounding box center [216, 145] width 416 height 234
click at [18, 255] on icon at bounding box center [20, 253] width 5 height 6
click at [20, 256] on icon at bounding box center [27, 253] width 23 height 8
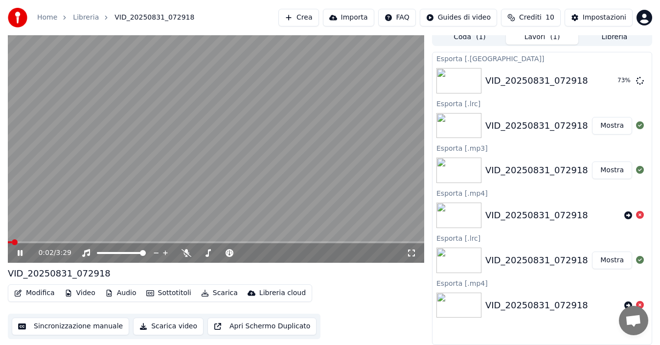
click at [20, 256] on icon at bounding box center [27, 253] width 23 height 8
click at [609, 82] on button "Mostra" at bounding box center [612, 81] width 40 height 18
